Goal: Information Seeking & Learning: Learn about a topic

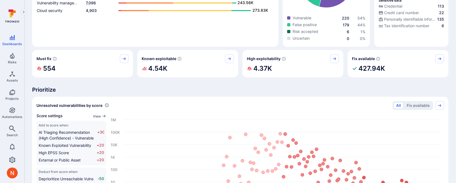
scroll to position [150, 0]
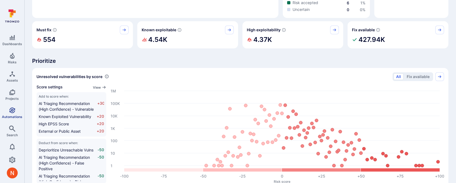
click at [9, 113] on icon "Automations" at bounding box center [12, 110] width 7 height 7
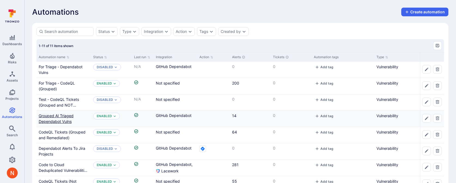
click at [53, 115] on link "Grouped AI Triaged Dependabot Vulns" at bounding box center [56, 119] width 35 height 10
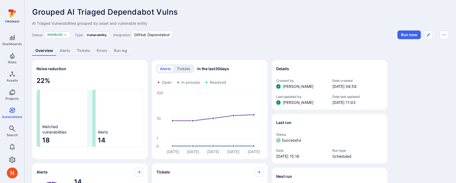
click at [70, 52] on link "Alerts" at bounding box center [64, 51] width 17 height 10
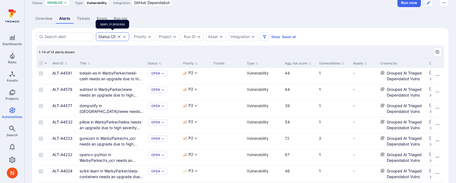
scroll to position [37, 0]
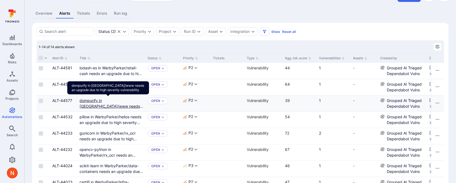
click at [96, 106] on link "dompurify in WarbyParker/www needs an upgrade due to high severity vulnerability" at bounding box center [112, 109] width 64 height 22
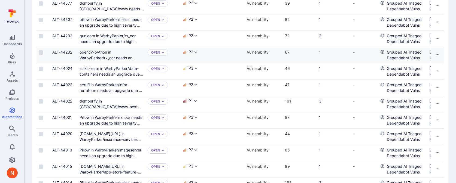
scroll to position [150, 0]
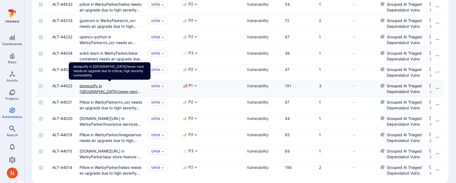
click at [99, 86] on link "dompurify in WarbyParker/www-next needs an upgrade due to critical, high severi…" at bounding box center [110, 95] width 61 height 22
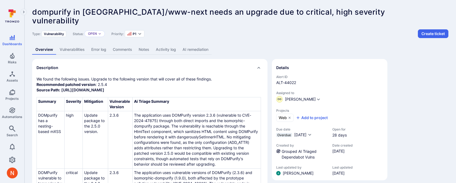
click at [81, 50] on link "Vulnerabilities" at bounding box center [72, 50] width 32 height 10
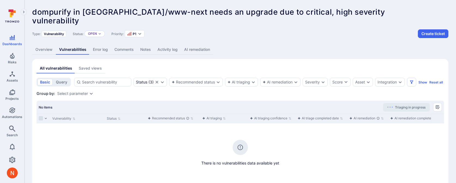
scroll to position [31, 0]
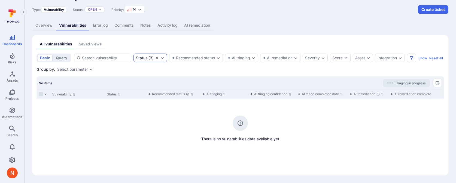
click at [157, 57] on icon "Clear selection" at bounding box center [157, 58] width 3 height 3
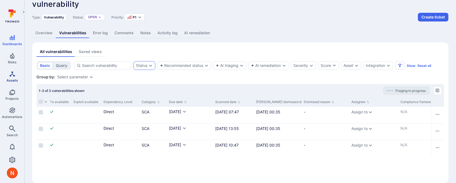
scroll to position [16, 0]
click at [183, 81] on section "basic query Status Recommended status AI triaging AI remediation Severity Score…" at bounding box center [241, 121] width 408 height 118
click at [48, 37] on link "Overview" at bounding box center [44, 34] width 24 height 10
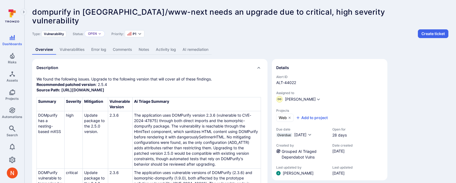
click at [200, 48] on link "AI remediation" at bounding box center [195, 50] width 32 height 10
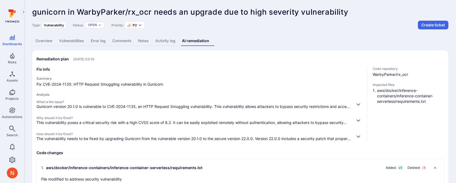
click at [44, 43] on link "Overview" at bounding box center [44, 41] width 24 height 10
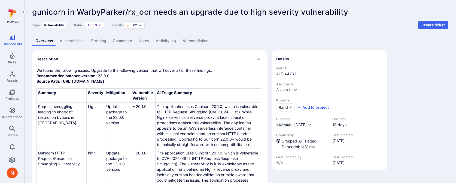
click at [73, 38] on link "Vulnerabilities" at bounding box center [72, 41] width 32 height 10
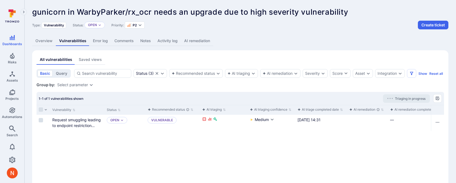
scroll to position [4, 0]
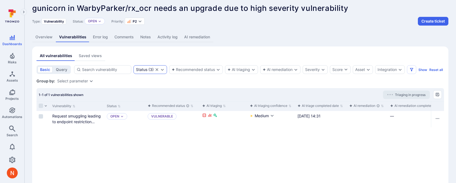
click at [158, 70] on icon "Clear selection" at bounding box center [157, 70] width 4 height 4
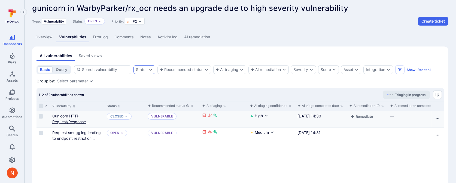
click at [71, 121] on link "Gunicorn HTTP Request/Response Smuggling vulnerability" at bounding box center [73, 122] width 42 height 16
click at [44, 38] on link "Overview" at bounding box center [44, 37] width 24 height 10
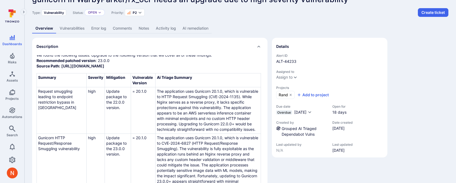
scroll to position [12, 0]
click at [289, 130] on link "Grouped AI Triaged Dependabot Vulns" at bounding box center [299, 132] width 35 height 10
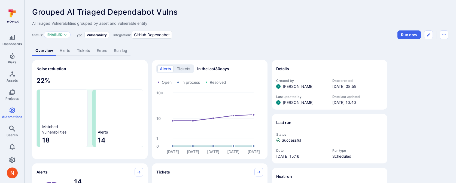
click at [65, 50] on link "Alerts" at bounding box center [64, 51] width 17 height 10
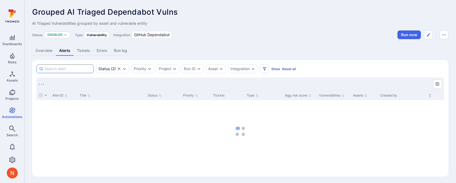
click at [77, 67] on input at bounding box center [67, 68] width 47 height 5
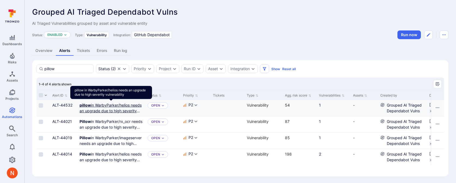
type input "pillow"
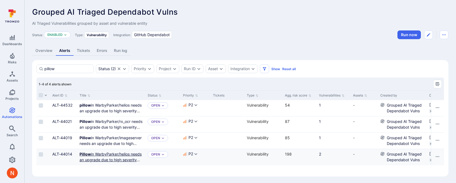
click at [100, 153] on link "Pillow in WarbyParker/helios needs an upgrade due to high severity vulnerability" at bounding box center [111, 160] width 62 height 16
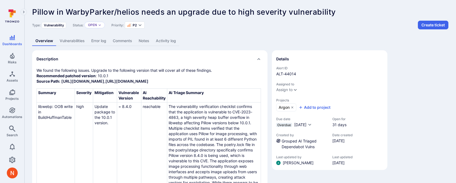
click at [73, 38] on link "Vulnerabilities" at bounding box center [72, 41] width 32 height 10
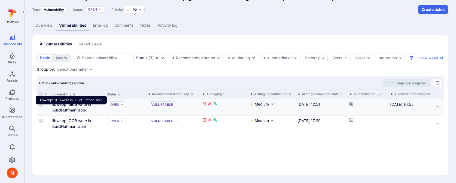
scroll to position [0, 2]
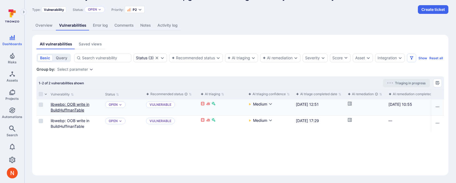
click at [67, 105] on link "libwebp: OOB write in BuildHuffmanTable" at bounding box center [70, 107] width 39 height 10
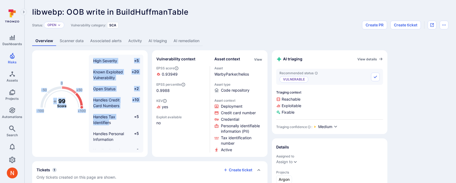
drag, startPoint x: 109, startPoint y: 122, endPoint x: 149, endPoint y: 120, distance: 39.9
click at [149, 121] on div "-100 -50 0 +50 +100 + 99 Score High Severity +5 Known Exploited Vulnerability +…" at bounding box center [150, 103] width 236 height 107
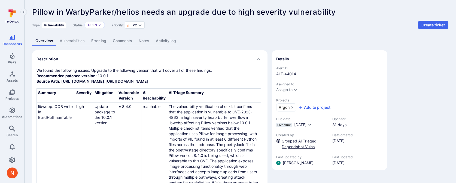
click at [287, 140] on link "Grouped AI Triaged Dependabot Vulns" at bounding box center [299, 144] width 35 height 10
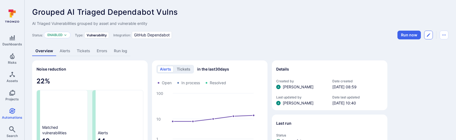
click at [427, 34] on icon "Edit automation" at bounding box center [429, 35] width 4 height 4
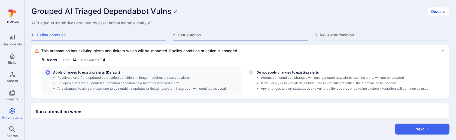
click at [203, 34] on span "Setup action" at bounding box center [243, 34] width 130 height 5
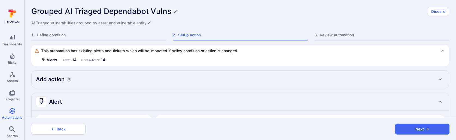
type textarea "x"
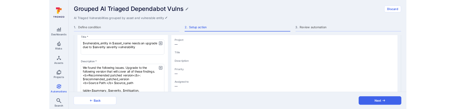
scroll to position [102, 0]
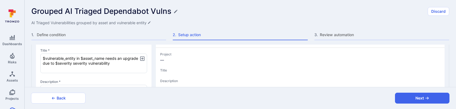
type textarea "x"
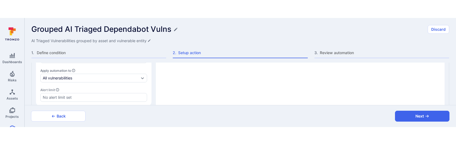
scroll to position [237, 0]
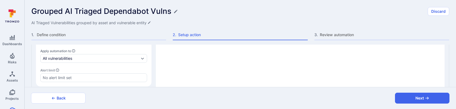
type textarea "x"
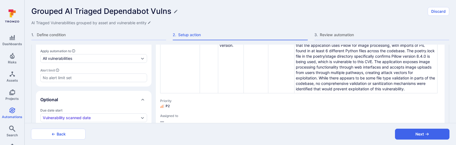
type textarea "x"
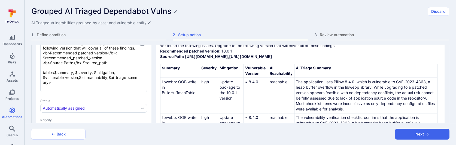
scroll to position [148, 0]
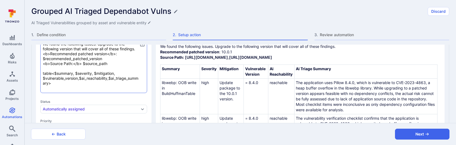
click at [49, 84] on textarea "We found the following issues. Upgrade to the following version that will cover…" at bounding box center [93, 66] width 107 height 54
type textarea "x"
type textarea "We found the following issues. Upgrade to the following version that will cover…"
type textarea "x"
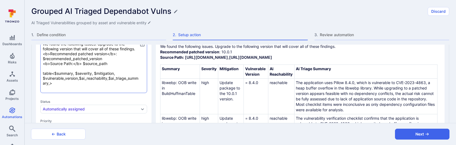
type textarea "We found the following issues. Upgrade to the following version that will cover…"
type textarea "x"
type textarea "We found the following issues. Upgrade to the following version that will cover…"
type textarea "x"
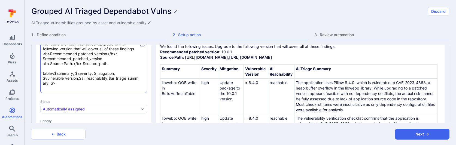
type textarea "x"
type textarea "We found the following issues. Upgrade to the following version that will cover…"
type textarea "x"
type textarea "We found the following issues. Upgrade to the following version that will cover…"
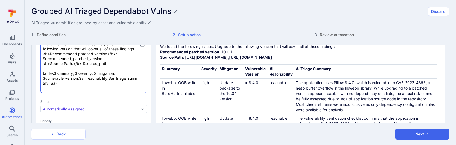
type textarea "x"
type textarea "We found the following issues. Upgrade to the following version that will cover…"
type textarea "x"
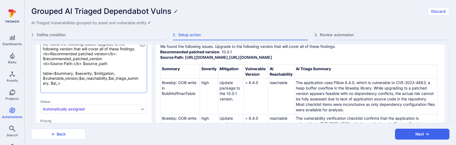
type textarea "We found the following issues. Upgrade to the following version that will cover…"
type textarea "x"
type textarea "We found the following issues. Upgrade to the following version that will cover…"
type textarea "x"
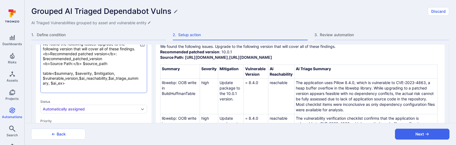
type textarea "x"
type textarea "We found the following issues. Upgrade to the following version that will cover…"
type textarea "x"
type textarea "We found the following issues. Upgrade to the following version that will cover…"
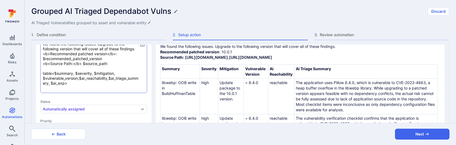
type textarea "x"
type textarea "We found the following issues. Upgrade to the following version that will cover…"
type textarea "x"
type textarea "We found the following issues. Upgrade to the following version that will cover…"
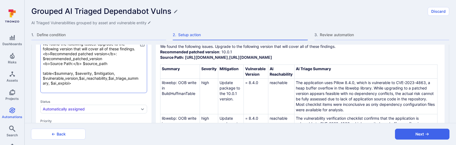
type textarea "x"
type textarea "We found the following issues. Upgrade to the following version that will cover…"
type textarea "x"
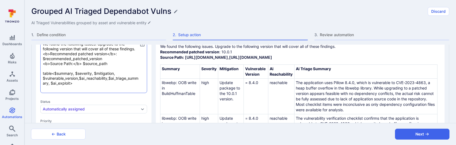
type textarea "x"
type textarea "We found the following issues. Upgrade to the following version that will cover…"
type textarea "x"
type textarea "We found the following issues. Upgrade to the following version that will cover…"
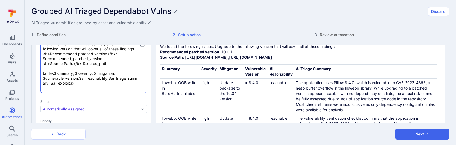
type textarea "x"
type textarea "We found the following issues. Upgrade to the following version that will cover…"
type textarea "x"
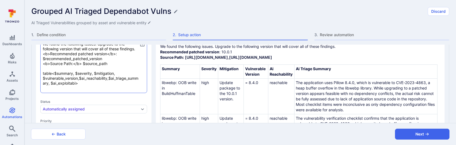
type textarea "We found the following issues. Upgrade to the following version that will cover…"
type textarea "x"
type textarea "We found the following issues. Upgrade to the following version that will cover…"
type textarea "x"
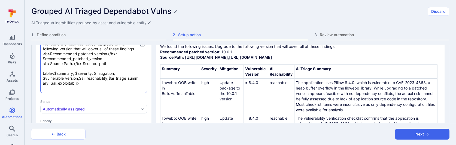
type textarea "x"
type textarea "We found the following issues. Upgrade to the following version that will cover…"
type textarea "x"
type textarea "We found the following issues. Upgrade to the following version that will cover…"
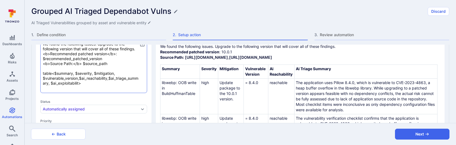
type textarea "x"
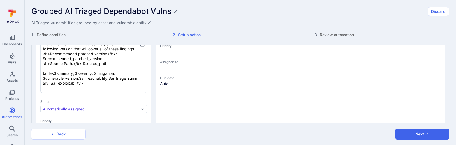
type textarea "x"
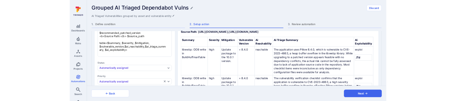
scroll to position [159, 0]
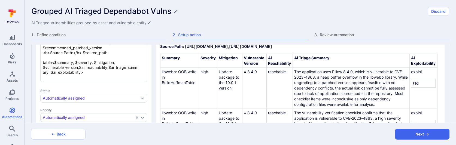
type textarea "We found the following issues. Upgrade to the following version that will cover…"
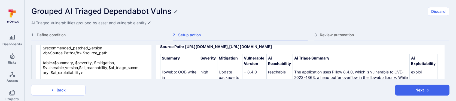
type textarea "x"
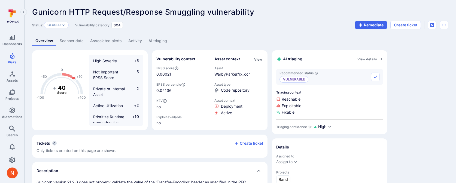
click at [141, 40] on link "Activity" at bounding box center [135, 41] width 20 height 10
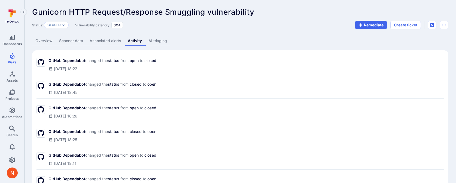
click at [54, 42] on link "Overview" at bounding box center [44, 41] width 24 height 10
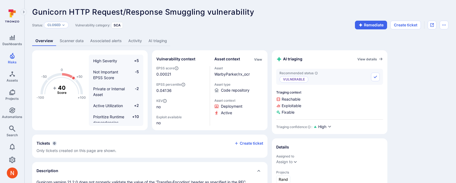
click at [139, 41] on link "Activity" at bounding box center [135, 41] width 20 height 10
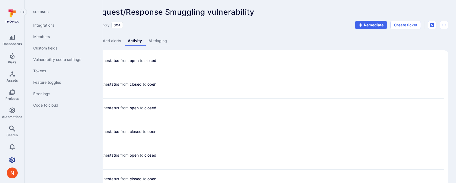
click at [12, 157] on icon "Settings" at bounding box center [12, 160] width 7 height 7
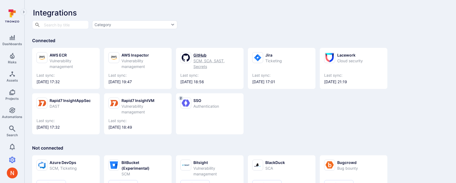
click at [192, 64] on div "GitHub SCM, SCA, SAST, Secrets" at bounding box center [209, 60] width 59 height 17
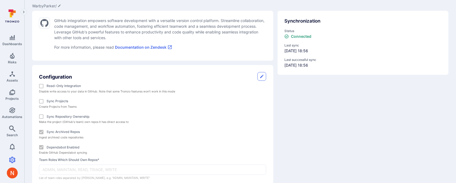
scroll to position [55, 0]
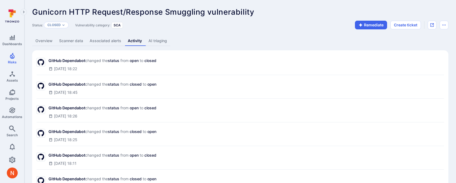
click at [49, 40] on link "Overview" at bounding box center [44, 41] width 24 height 10
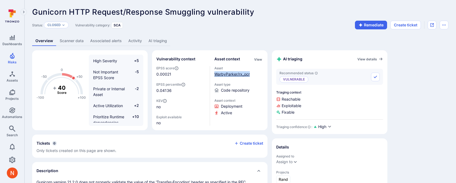
drag, startPoint x: 255, startPoint y: 73, endPoint x: 215, endPoint y: 74, distance: 40.4
click at [215, 74] on div "WarbyParker/rx_ocr" at bounding box center [239, 74] width 49 height 6
copy link "WarbyParker/rx_ocr"
click at [83, 41] on link "Scanner data" at bounding box center [71, 41] width 31 height 10
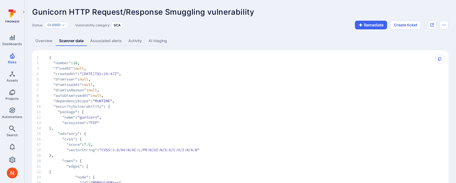
click at [228, 101] on span "9 "dependencyScope" : "RUNTIME" ," at bounding box center [235, 100] width 397 height 5
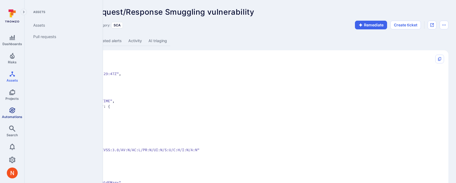
click at [11, 109] on icon "Automations" at bounding box center [12, 110] width 7 height 7
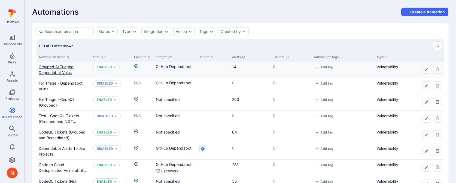
click at [46, 68] on link "Grouped AI Triaged Dependabot Vulns" at bounding box center [56, 70] width 35 height 10
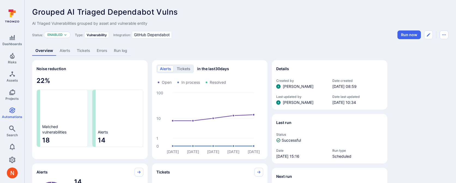
click at [62, 53] on link "Alerts" at bounding box center [64, 51] width 17 height 10
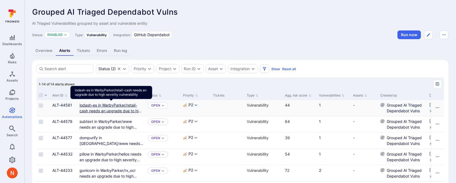
click at [105, 113] on link "lodash-es in WarbyParker/retail-cash needs an upgrade due to high severity vuln…" at bounding box center [112, 111] width 64 height 16
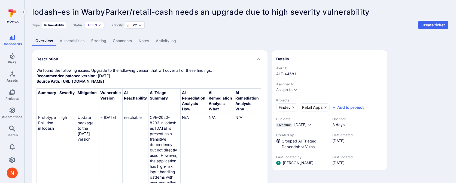
click at [73, 39] on link "Vulnerabilities" at bounding box center [72, 41] width 32 height 10
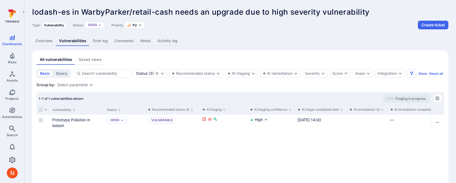
click at [46, 41] on link "Overview" at bounding box center [44, 41] width 24 height 10
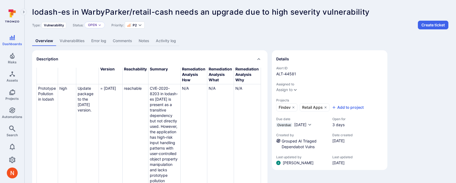
scroll to position [30, 0]
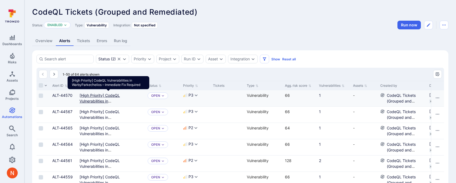
click at [92, 97] on Required"] "[High Priority] CodeQL Vulnerabilities in WarbyParker/helios – Immediate Fix Re…" at bounding box center [112, 104] width 64 height 22
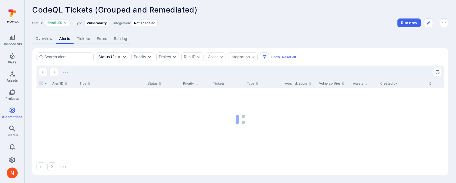
scroll to position [1, 0]
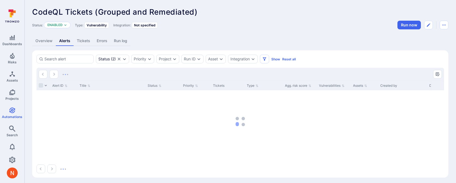
click at [47, 40] on link "Overview" at bounding box center [44, 41] width 24 height 10
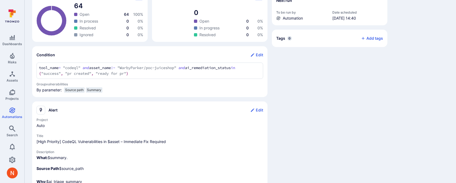
scroll to position [178, 0]
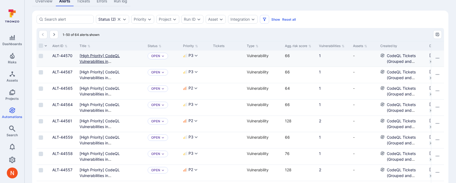
scroll to position [40, 0]
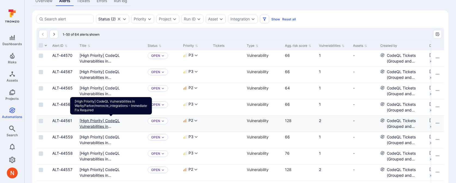
click at [101, 120] on Required"] "[High Priority] CodeQL Vulnerabilities in WarbyParker/monocle_integrations – Im…" at bounding box center [111, 130] width 62 height 22
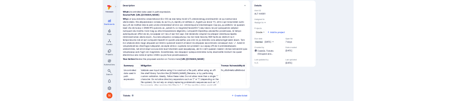
scroll to position [58, 0]
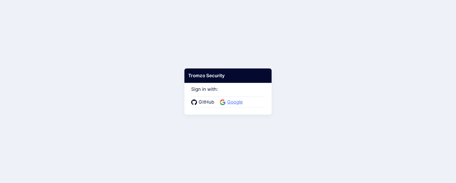
click at [222, 101] on icon at bounding box center [223, 103] width 6 height 6
